Goal: Information Seeking & Learning: Learn about a topic

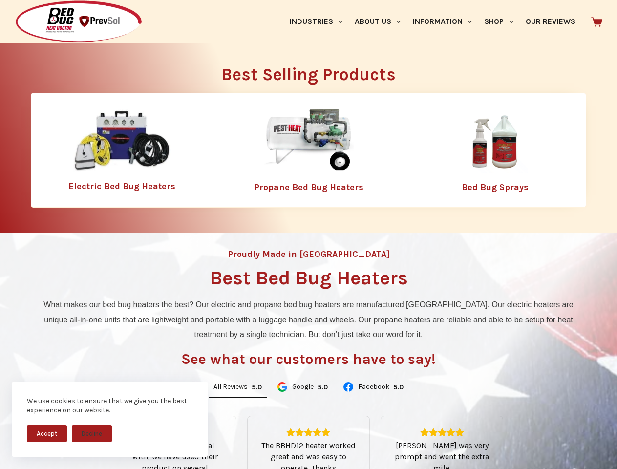
click at [308, 235] on div "Proudly Made in [GEOGRAPHIC_DATA] Best Bed Bug Heaters What makes our bed bug h…" at bounding box center [308, 411] width 617 height 356
click at [47, 433] on button "Accept" at bounding box center [47, 433] width 40 height 17
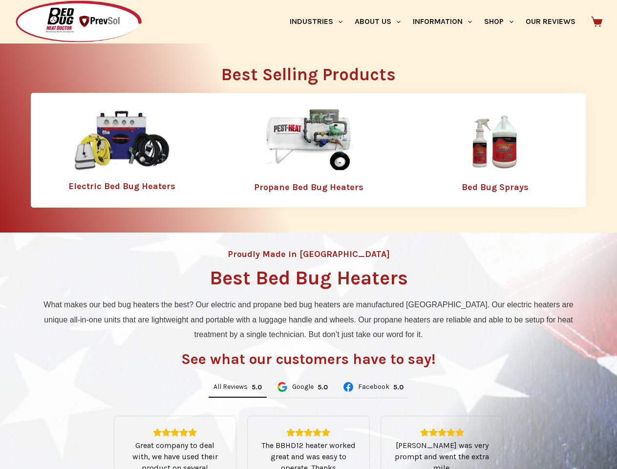
click at [92, 433] on button "Decline" at bounding box center [92, 440] width 40 height 17
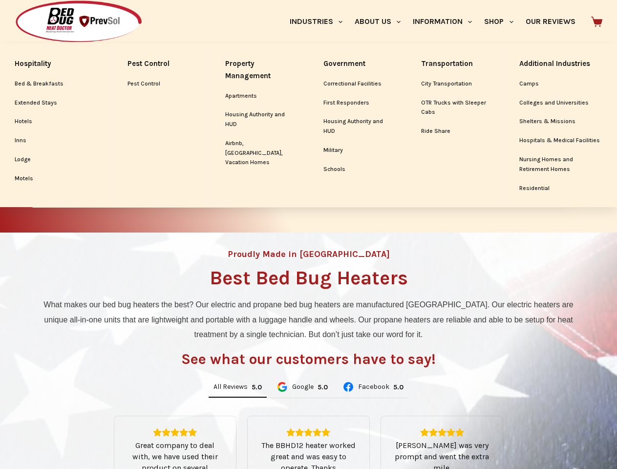
click at [320, 21] on link "Industries" at bounding box center [315, 21] width 65 height 43
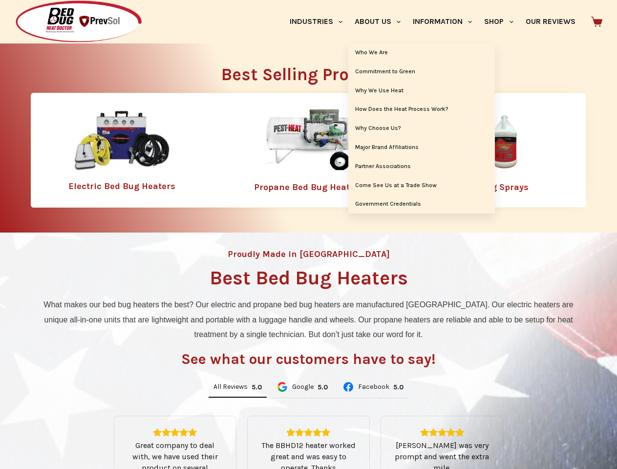
click at [382, 21] on link "About Us" at bounding box center [377, 21] width 58 height 43
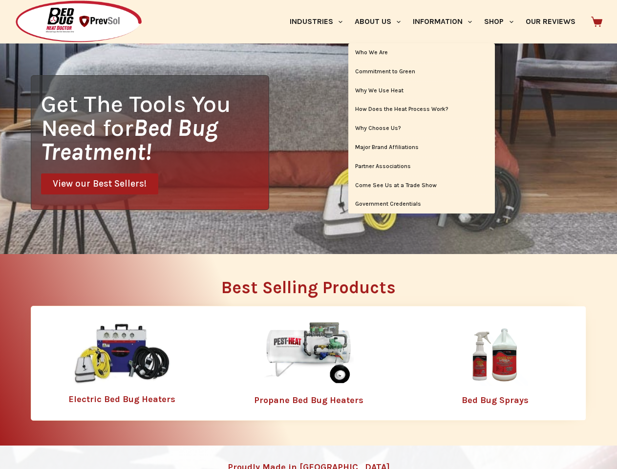
click at [447, 21] on link "Information" at bounding box center [442, 21] width 71 height 43
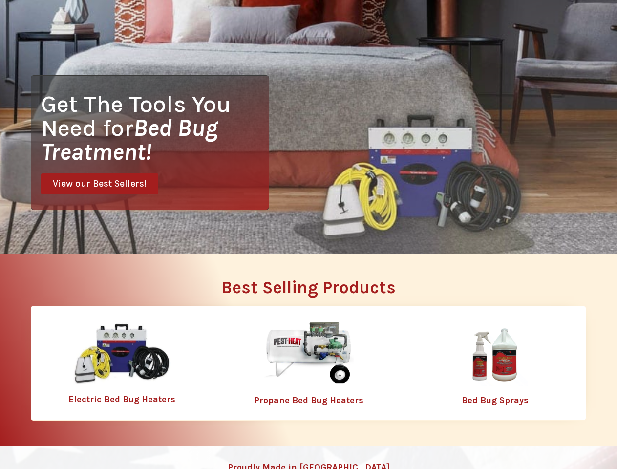
scroll to position [0, 0]
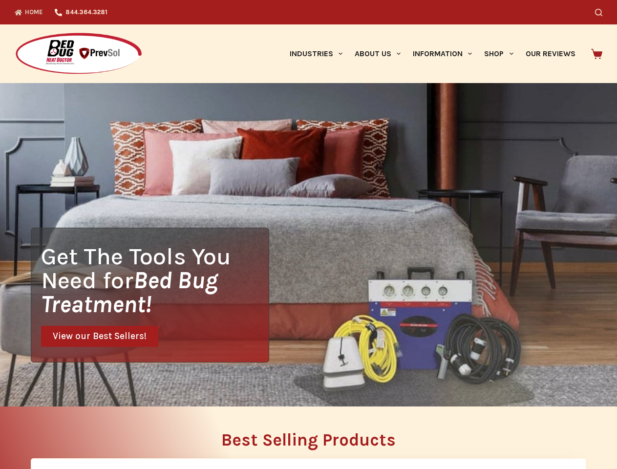
click at [237, 387] on div "Get The Tools You Need for Bed Bug Treatment! View our Best Sellers!" at bounding box center [308, 244] width 617 height 323
click at [302, 387] on div "Get The Tools You Need for Bed Bug Treatment! View our Best Sellers!" at bounding box center [308, 244] width 617 height 323
